Goal: Information Seeking & Learning: Learn about a topic

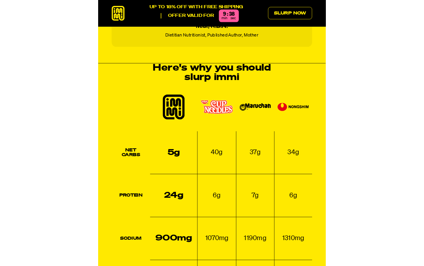
scroll to position [808, 0]
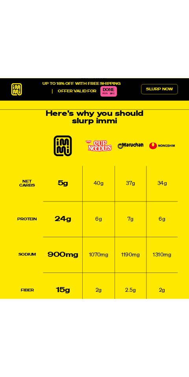
scroll to position [907, 0]
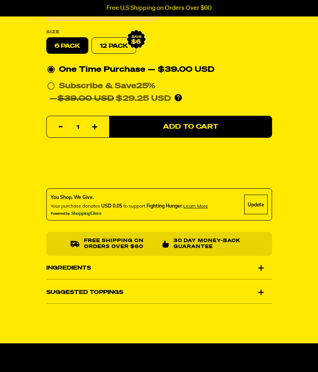
scroll to position [355, 0]
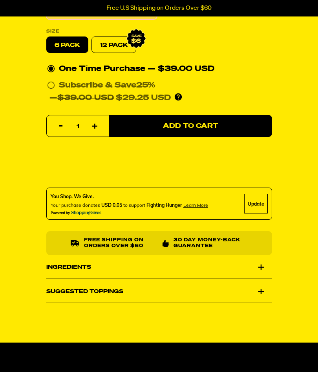
click at [244, 264] on div "Ingredients" at bounding box center [159, 267] width 226 height 22
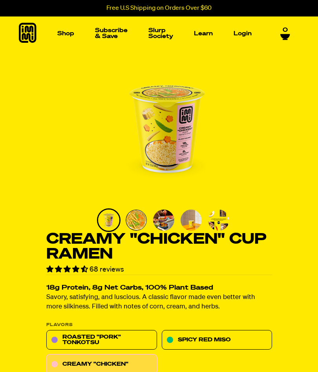
scroll to position [0, 0]
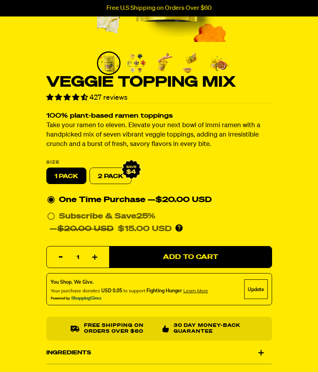
scroll to position [121, 0]
